Goal: Task Accomplishment & Management: Complete application form

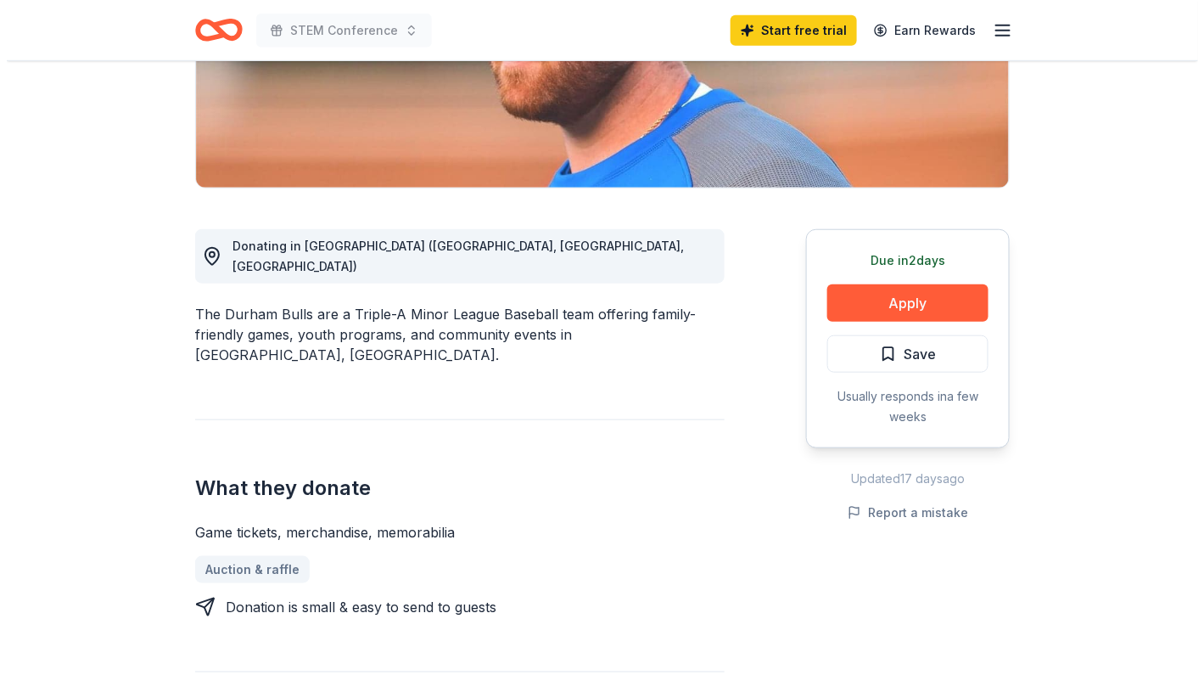
scroll to position [339, 0]
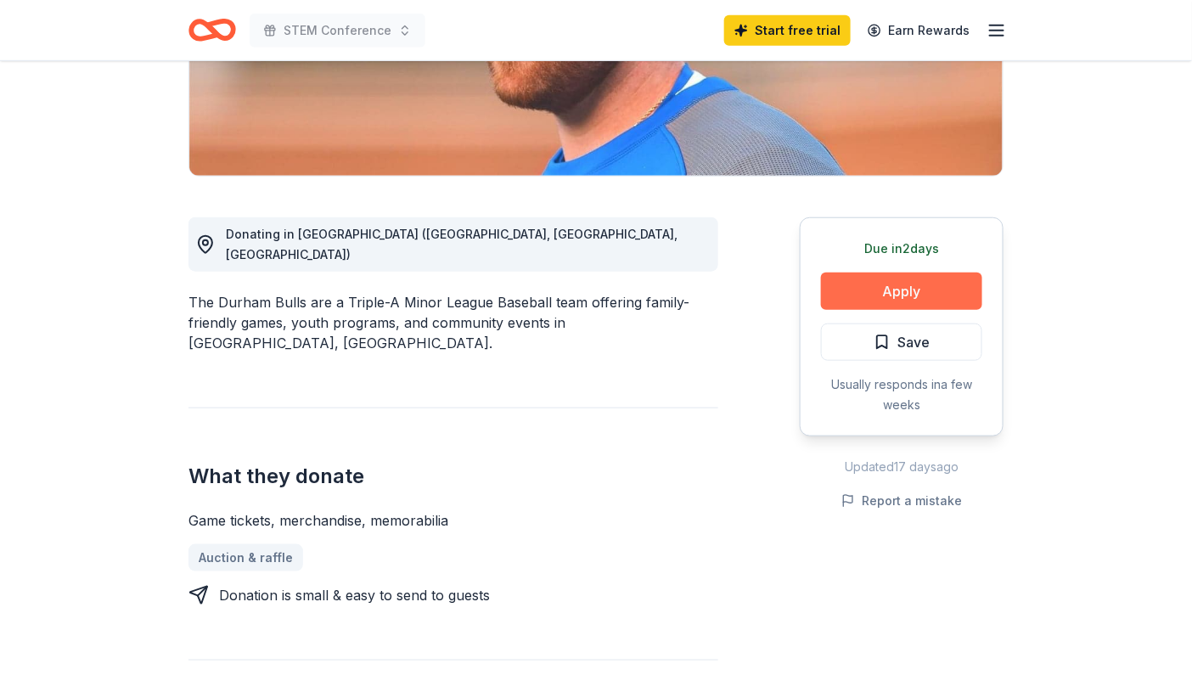
click at [901, 289] on button "Apply" at bounding box center [901, 290] width 161 height 37
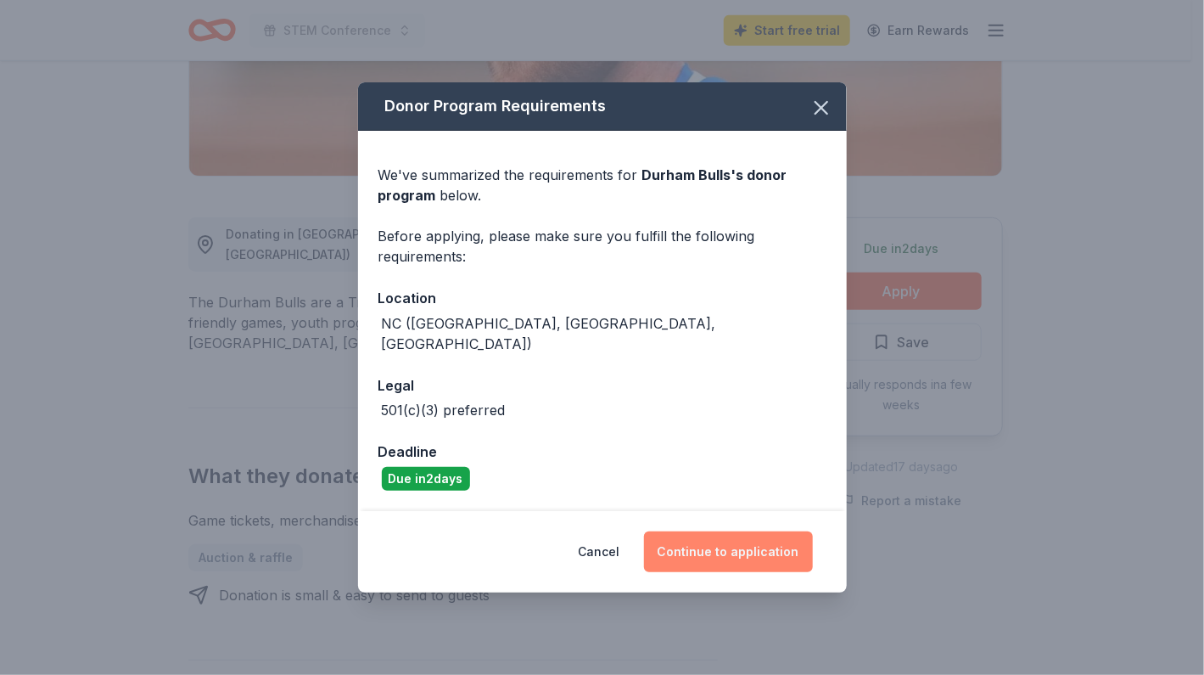
click at [762, 541] on button "Continue to application" at bounding box center [728, 551] width 169 height 41
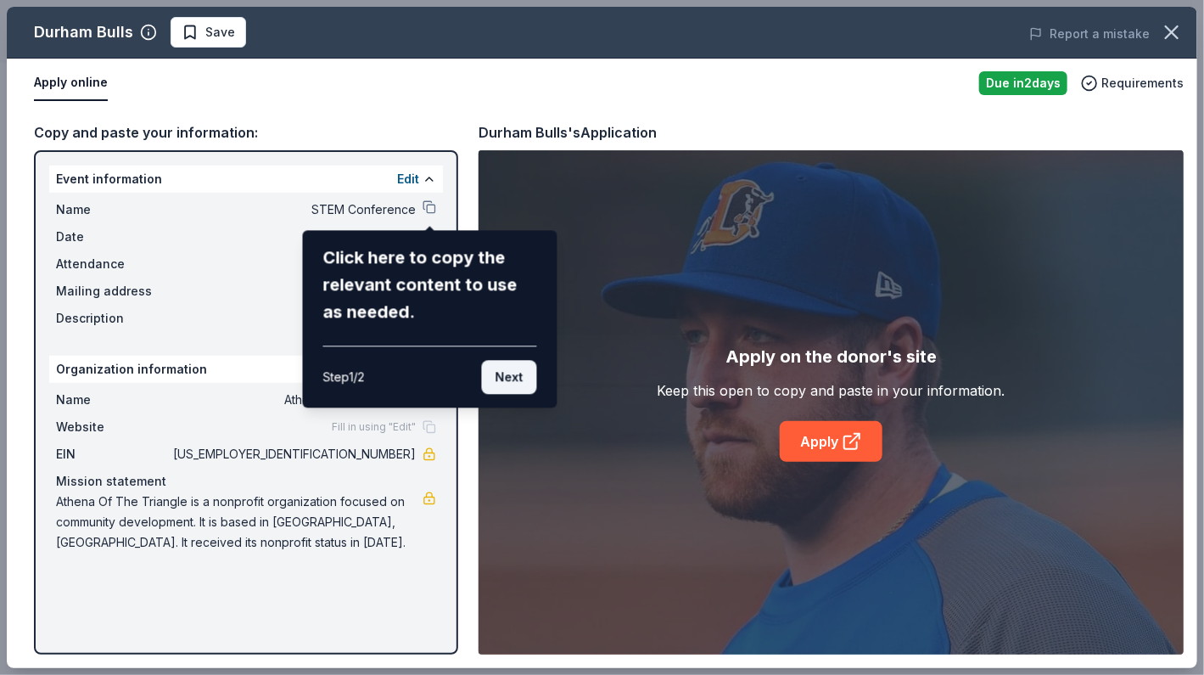
click at [513, 382] on button "Next" at bounding box center [509, 377] width 55 height 34
